Goal: Task Accomplishment & Management: Use online tool/utility

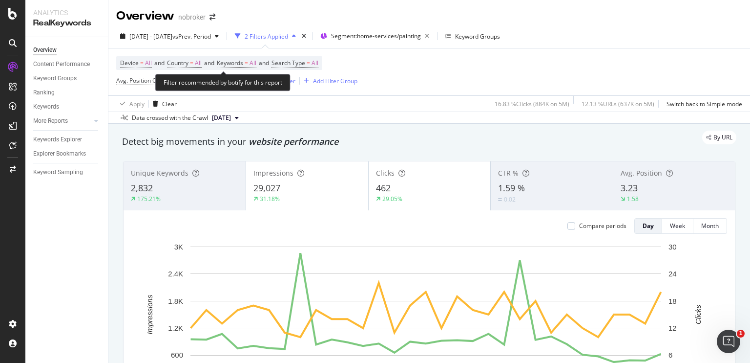
click at [235, 80] on div "Filter recommended by botify for this report" at bounding box center [222, 82] width 135 height 17
click at [140, 77] on span "Avg. Position On Current Period" at bounding box center [158, 80] width 85 height 8
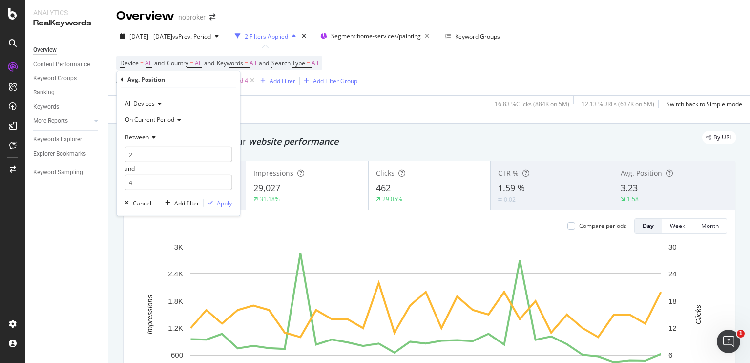
click at [156, 117] on span "On Current Period" at bounding box center [149, 119] width 49 height 8
click at [147, 134] on span "Between" at bounding box center [137, 136] width 24 height 8
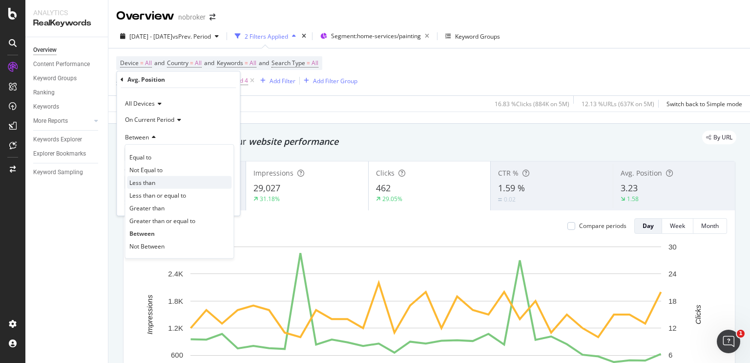
click at [163, 182] on div "Less than" at bounding box center [179, 182] width 105 height 13
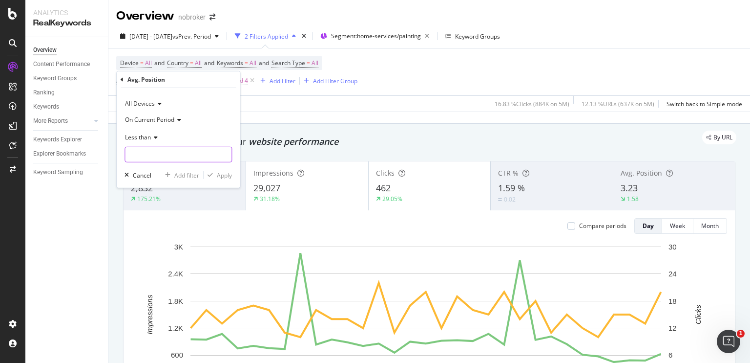
click at [164, 157] on input "number" at bounding box center [178, 155] width 107 height 16
type input "5"
click at [228, 175] on div "Apply" at bounding box center [224, 175] width 15 height 8
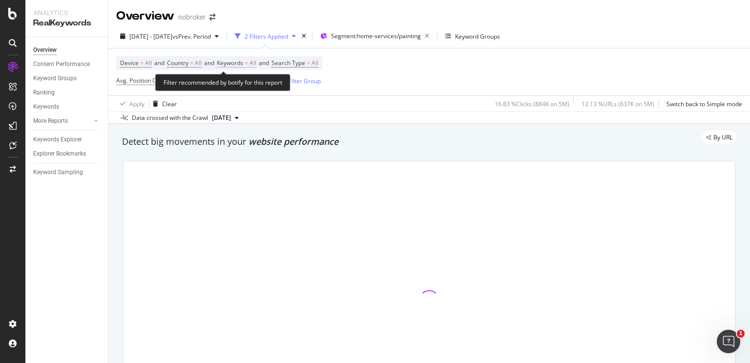
click at [256, 61] on span "All" at bounding box center [253, 63] width 7 height 14
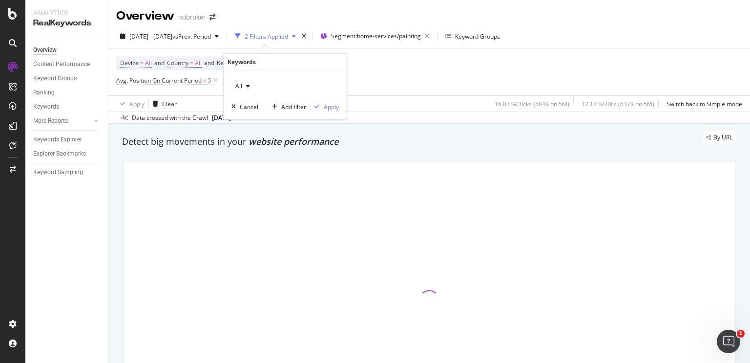
click at [248, 81] on div "All" at bounding box center [243, 86] width 22 height 15
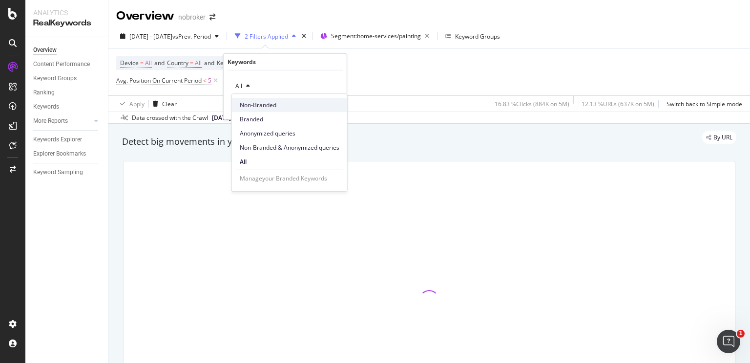
click at [246, 99] on div "Non-Branded" at bounding box center [289, 105] width 115 height 14
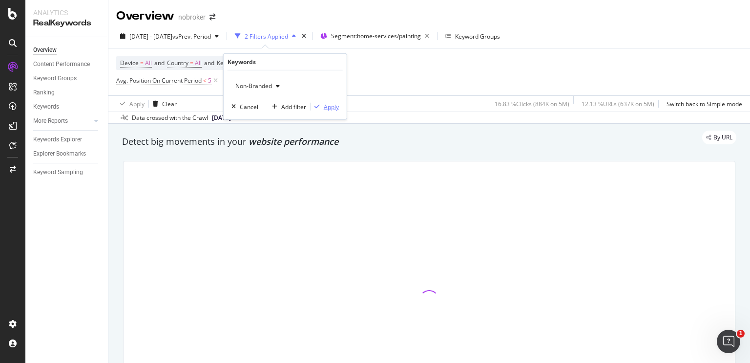
click at [325, 106] on div "Apply" at bounding box center [331, 106] width 15 height 8
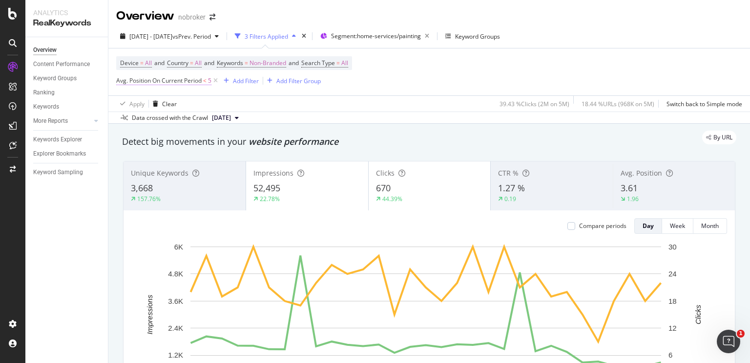
click at [197, 80] on span "Avg. Position On Current Period" at bounding box center [158, 80] width 85 height 8
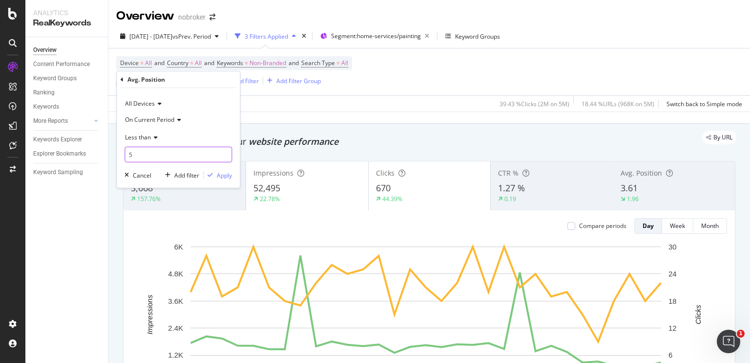
click at [143, 150] on input "5" at bounding box center [178, 155] width 107 height 16
type input "10"
click at [219, 175] on div "Apply" at bounding box center [224, 175] width 15 height 8
